Goal: Transaction & Acquisition: Purchase product/service

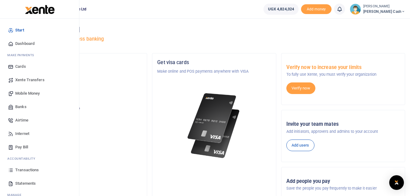
click at [26, 93] on span "Mobile Money" at bounding box center [27, 93] width 24 height 6
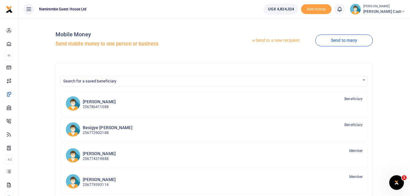
click at [271, 39] on link "Send to a new recipient" at bounding box center [276, 40] width 80 height 11
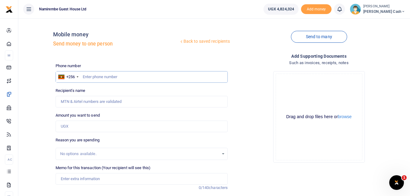
click at [82, 77] on input "text" at bounding box center [142, 77] width 173 height 12
type input "0758802131"
type input "Geoffrey Nsereko"
type input "0758802131"
click at [72, 126] on input "Amount you want to send" at bounding box center [142, 127] width 173 height 12
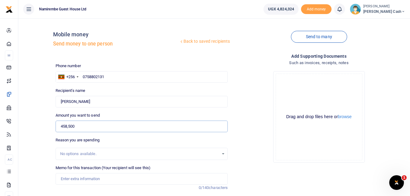
type input "458,500"
click at [65, 178] on input "Memo for this transaction (Your recipient will see this)" at bounding box center [142, 179] width 173 height 12
click at [93, 177] on input "Being payment for cup boards" at bounding box center [142, 179] width 173 height 12
drag, startPoint x: 99, startPoint y: 178, endPoint x: 111, endPoint y: 178, distance: 12.2
click at [111, 178] on input "Being payment for repair ing cup boards" at bounding box center [142, 179] width 173 height 12
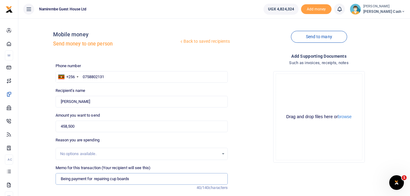
click at [132, 179] on input "Being payment for repairing cup boards" at bounding box center [142, 179] width 173 height 12
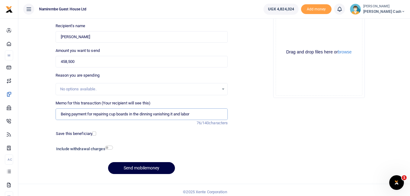
scroll to position [68, 0]
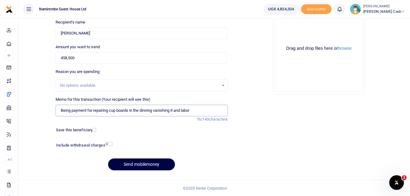
type input "Being payment for repairing cup boards in the dinning vanishing it and labor"
click at [111, 144] on input "checkbox" at bounding box center [109, 144] width 8 height 4
checkbox input "true"
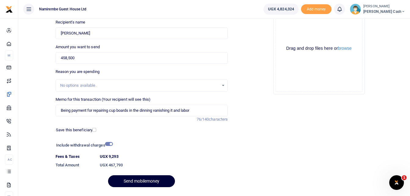
click at [141, 179] on button "Send mobilemoney" at bounding box center [141, 181] width 67 height 12
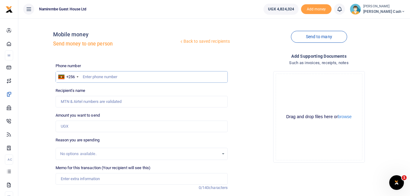
click at [86, 78] on input "text" at bounding box center [142, 77] width 173 height 12
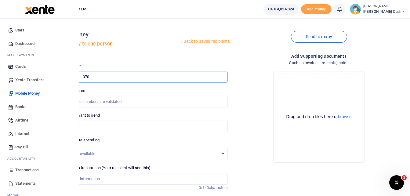
type input "070"
click at [28, 173] on span "Transactions" at bounding box center [27, 170] width 24 height 6
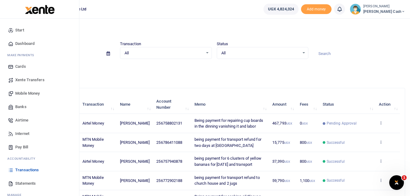
click at [22, 92] on span "Mobile Money" at bounding box center [27, 93] width 24 height 6
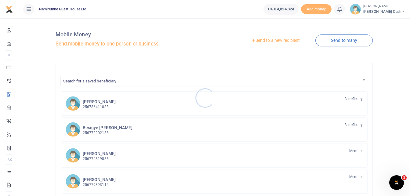
click at [282, 40] on div at bounding box center [205, 98] width 410 height 196
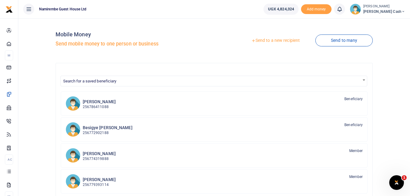
click at [270, 38] on link "Send to a new recipient" at bounding box center [276, 40] width 80 height 11
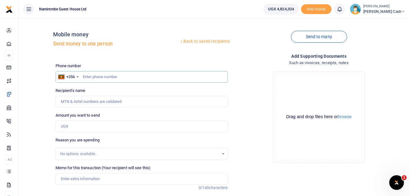
click at [85, 77] on input "text" at bounding box center [142, 77] width 173 height 12
type input "0703949780"
type input "[PERSON_NAME]"
type input "0703949780"
click at [71, 126] on input "Amount you want to send" at bounding box center [142, 127] width 173 height 12
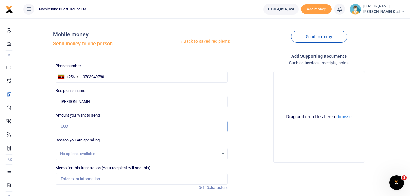
click at [71, 126] on input "Amount you want to send" at bounding box center [142, 127] width 173 height 12
type input "294,000"
click at [65, 182] on input "Memo for this transaction (Your recipient will see this)" at bounding box center [142, 179] width 173 height 12
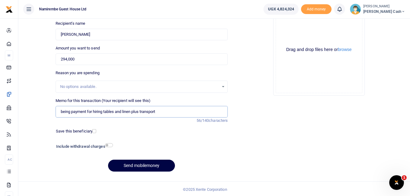
scroll to position [68, 0]
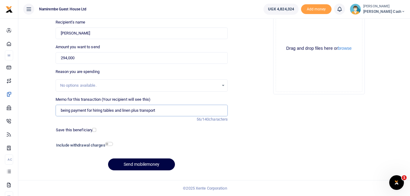
type input "being payment for hiring tables and linen plus transport"
click at [109, 144] on input "checkbox" at bounding box center [109, 144] width 8 height 4
checkbox input "true"
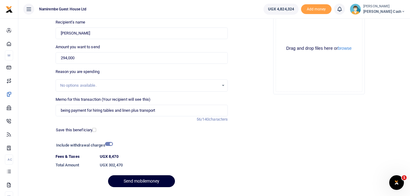
click at [139, 179] on button "Send mobilemoney" at bounding box center [141, 181] width 67 height 12
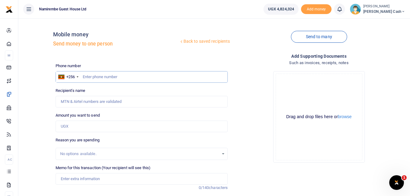
click at [95, 76] on input "text" at bounding box center [142, 77] width 173 height 12
type input "0788670253"
type input "[PERSON_NAME]"
type input "0788670253"
click at [67, 127] on input "Amount you want to send" at bounding box center [142, 127] width 173 height 12
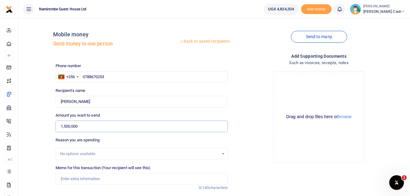
type input "1,500,000"
click at [69, 182] on input "Memo for this transaction (Your recipient will see this)" at bounding box center [142, 179] width 173 height 12
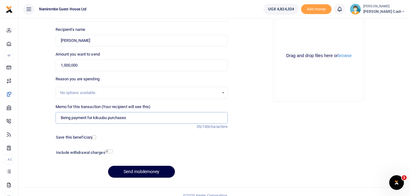
scroll to position [68, 0]
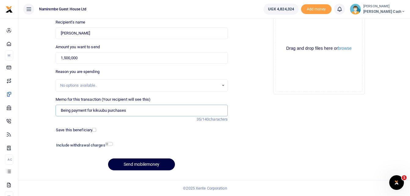
type input "Being payment for kikuubu purchases"
click at [107, 144] on input "checkbox" at bounding box center [109, 144] width 8 height 4
checkbox input "true"
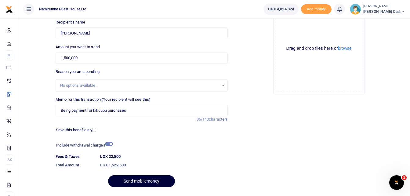
click at [138, 178] on button "Send mobilemoney" at bounding box center [141, 181] width 67 height 12
